Goal: Information Seeking & Learning: Learn about a topic

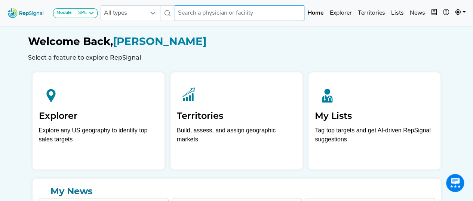
click at [217, 11] on input "text" at bounding box center [240, 13] width 130 height 16
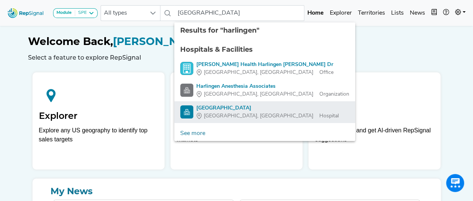
click at [186, 108] on img "Harlingen Medical Center" at bounding box center [186, 111] width 13 height 13
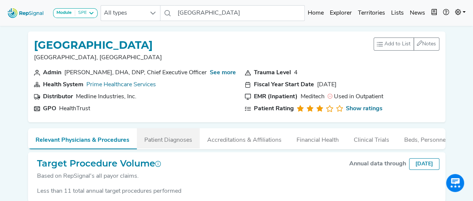
click at [171, 136] on button "Patient Diagnoses" at bounding box center [168, 138] width 63 height 20
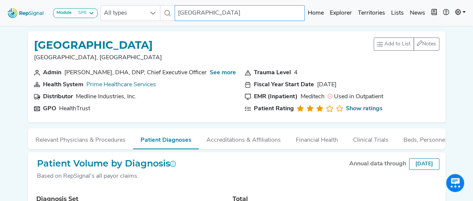
click at [225, 13] on input "[GEOGRAPHIC_DATA]" at bounding box center [240, 13] width 130 height 16
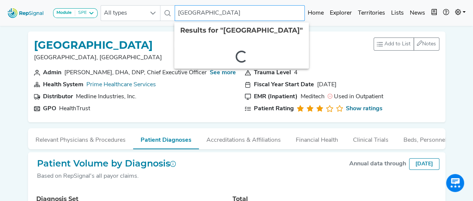
click at [225, 13] on input "[GEOGRAPHIC_DATA]" at bounding box center [240, 13] width 130 height 16
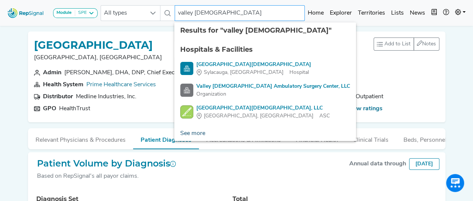
type input "valley [DEMOGRAPHIC_DATA]"
click at [198, 131] on link "See more" at bounding box center [192, 133] width 37 height 15
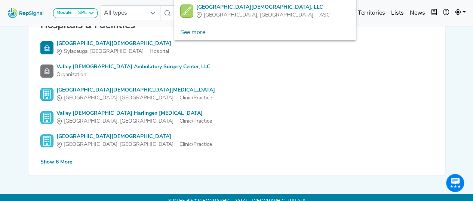
scroll to position [88, 0]
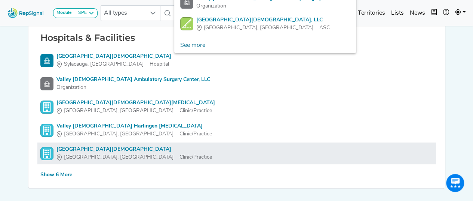
click at [116, 149] on div "[GEOGRAPHIC_DATA][DEMOGRAPHIC_DATA]" at bounding box center [134, 149] width 156 height 8
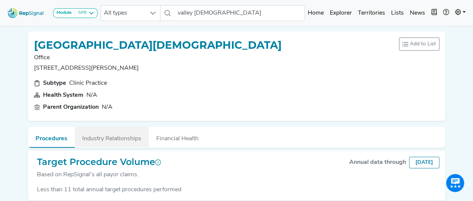
click at [123, 136] on button "Industry Relationships" at bounding box center [112, 136] width 74 height 20
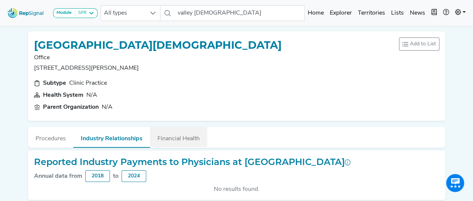
click at [165, 127] on button "Financial Health" at bounding box center [178, 136] width 57 height 20
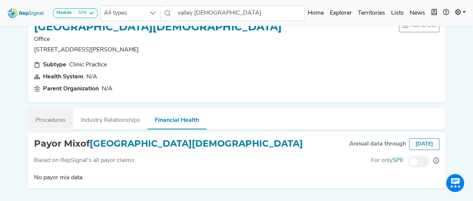
scroll to position [18, 0]
click at [49, 117] on button "Procedures" at bounding box center [50, 119] width 45 height 20
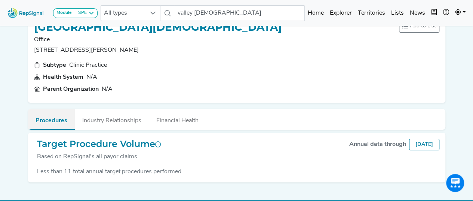
scroll to position [0, 0]
